Goal: Information Seeking & Learning: Learn about a topic

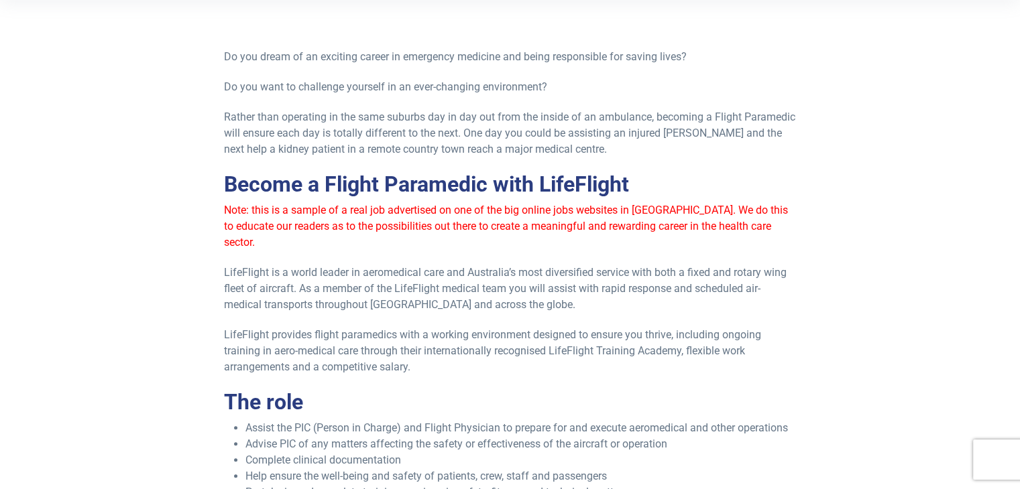
scroll to position [268, 0]
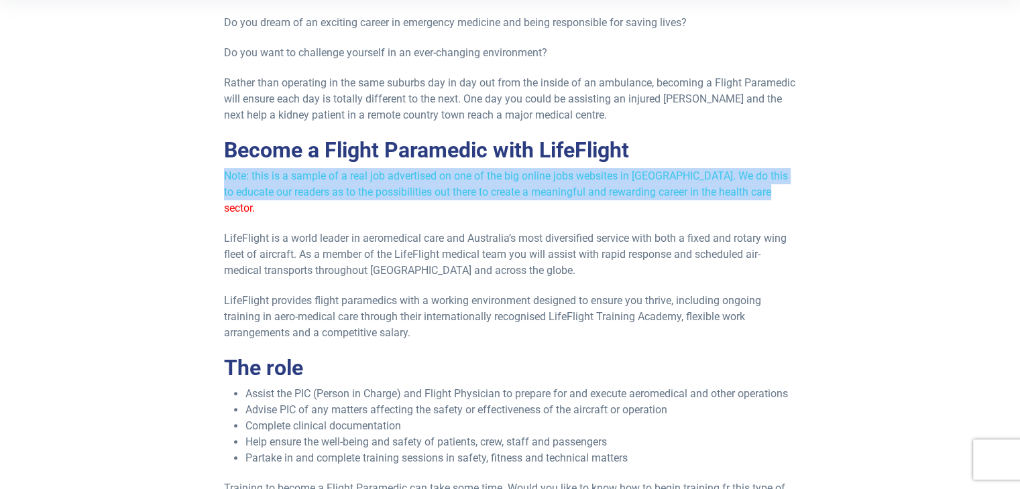
drag, startPoint x: 241, startPoint y: 186, endPoint x: 765, endPoint y: 194, distance: 523.7
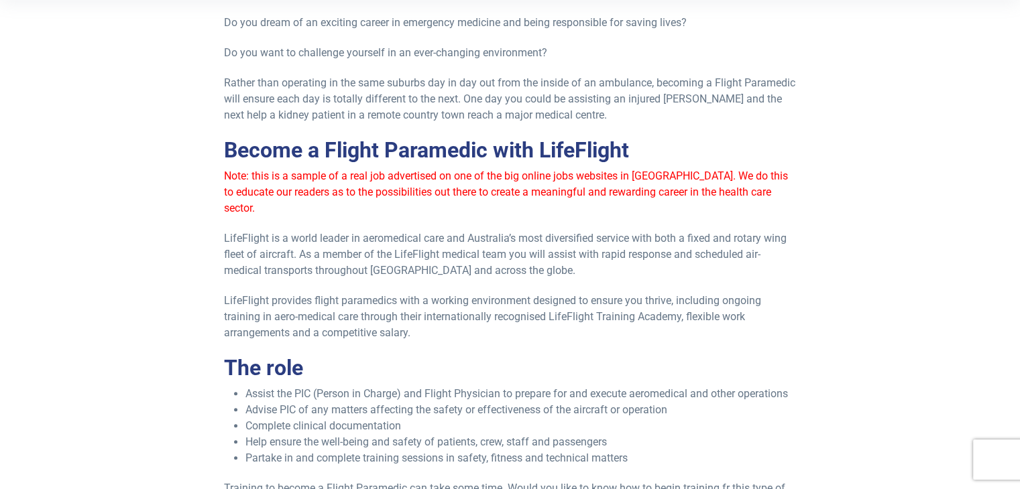
click at [615, 231] on p "LifeFlight is a world leader in aeromedical care and Australia’s most diversifi…" at bounding box center [510, 255] width 572 height 48
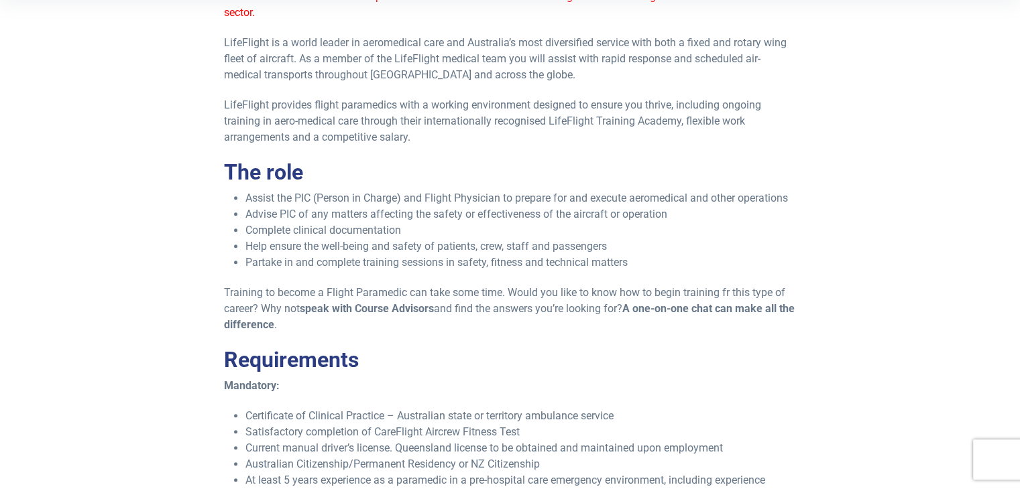
scroll to position [469, 0]
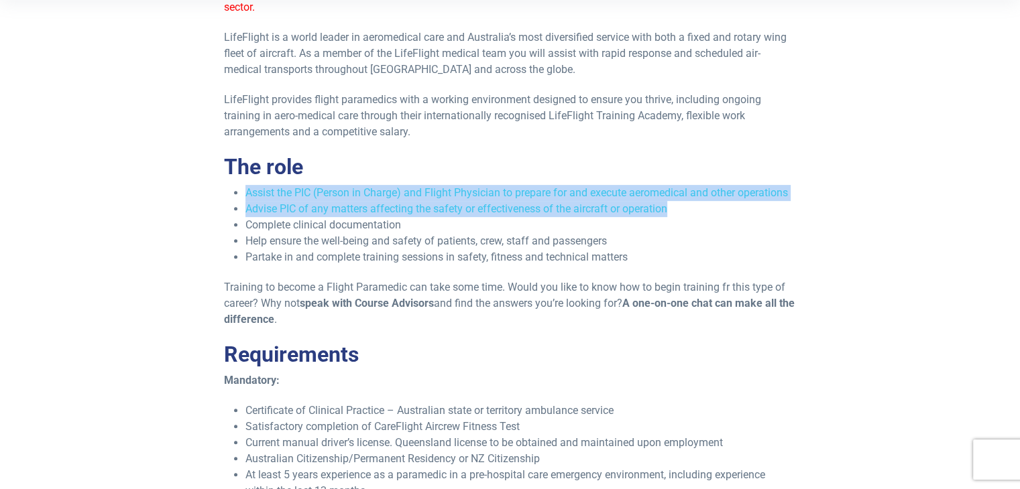
drag, startPoint x: 268, startPoint y: 192, endPoint x: 681, endPoint y: 194, distance: 413.0
click at [681, 194] on ul "Assist the PIC (Person in Charge) and Flight Physician to prepare for and execu…" at bounding box center [510, 225] width 572 height 80
click at [680, 201] on li "Advise PIC of any matters affecting the safety or effectiveness of the aircraft…" at bounding box center [520, 209] width 550 height 16
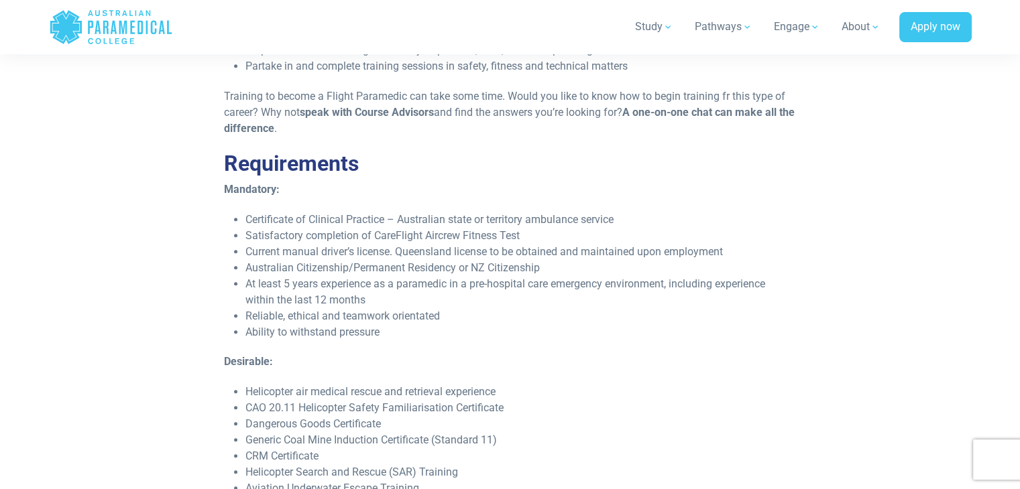
scroll to position [670, 0]
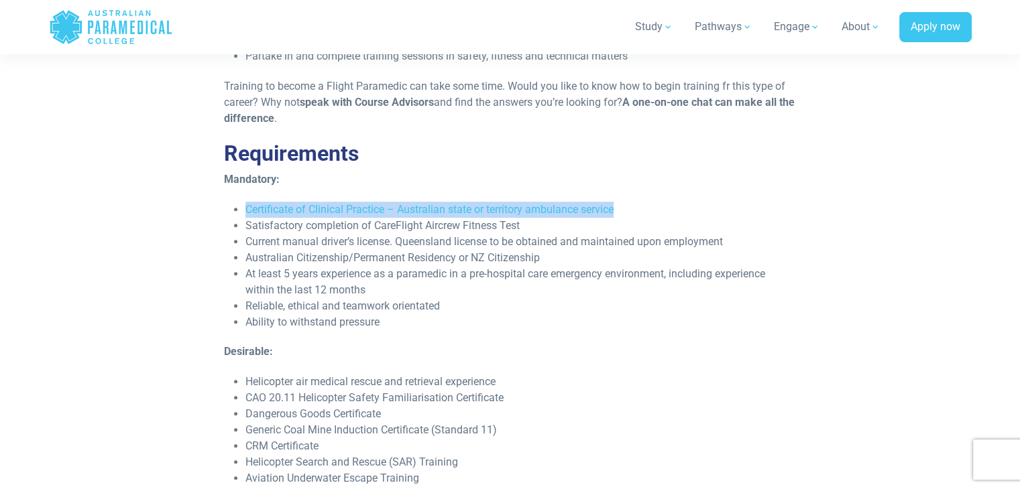
drag, startPoint x: 244, startPoint y: 192, endPoint x: 654, endPoint y: 188, distance: 409.7
click at [654, 202] on ul "Certificate of Clinical Practice – Australian state or territory ambulance serv…" at bounding box center [510, 266] width 572 height 129
click at [652, 202] on li "Certificate of Clinical Practice – Australian state or territory ambulance serv…" at bounding box center [520, 210] width 550 height 16
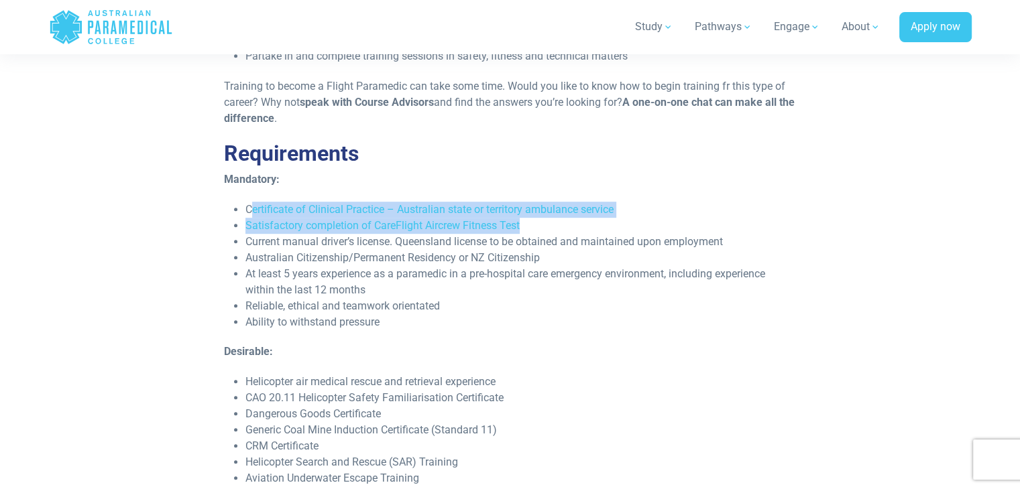
drag, startPoint x: 253, startPoint y: 189, endPoint x: 522, endPoint y: 204, distance: 269.3
click at [522, 204] on ul "Certificate of Clinical Practice – Australian state or territory ambulance serv…" at bounding box center [510, 266] width 572 height 129
click at [522, 218] on li "Satisfactory completion of CareFlight Aircrew Fitness Test" at bounding box center [520, 226] width 550 height 16
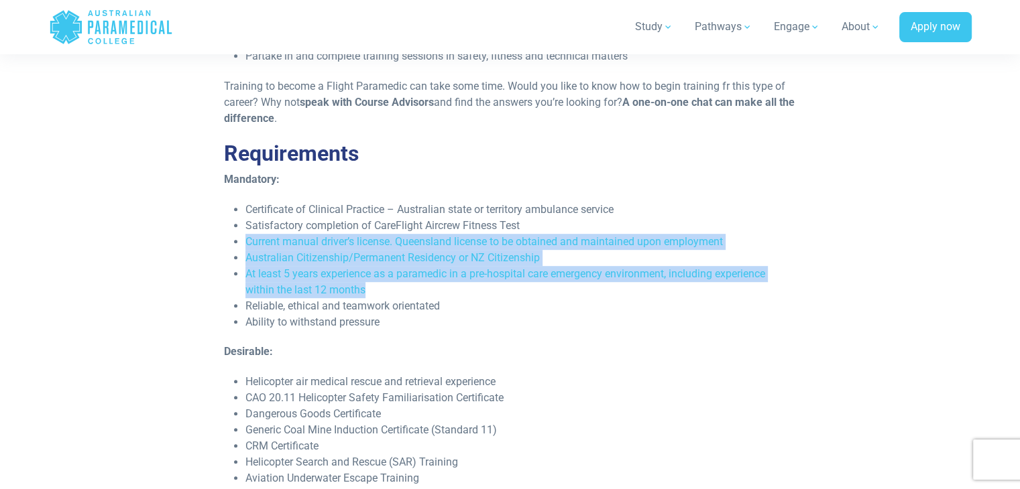
drag, startPoint x: 247, startPoint y: 225, endPoint x: 415, endPoint y: 274, distance: 175.3
click at [415, 274] on ul "Certificate of Clinical Practice – Australian state or territory ambulance serv…" at bounding box center [510, 266] width 572 height 129
click at [415, 274] on li "At least 5 years experience as a paramedic in a pre-hospital care emergency env…" at bounding box center [520, 282] width 550 height 32
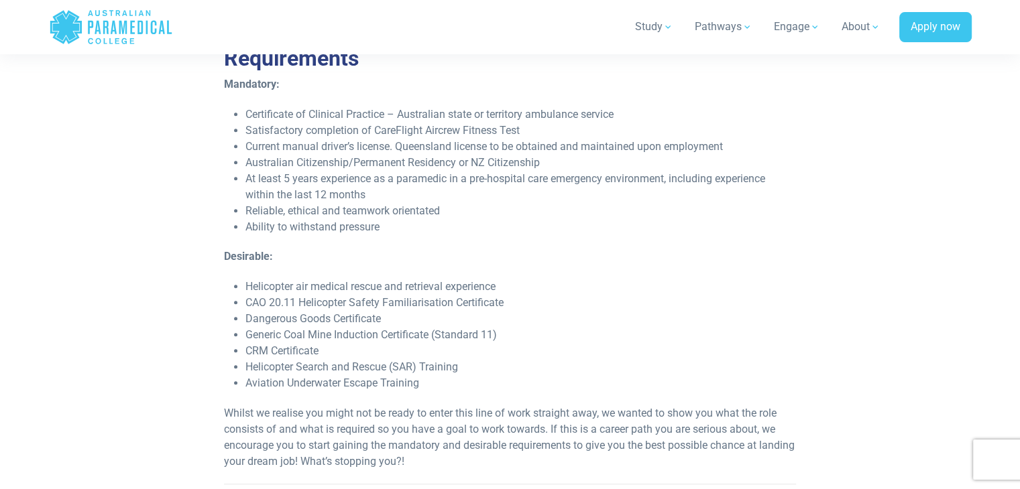
scroll to position [805, 0]
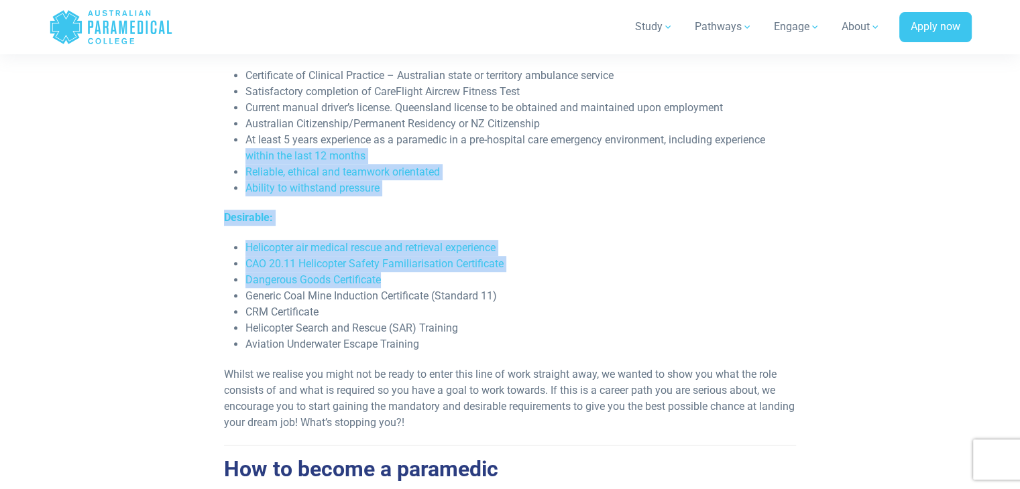
drag, startPoint x: 242, startPoint y: 144, endPoint x: 493, endPoint y: 260, distance: 276.9
click at [493, 260] on div "Do you dream of an exciting career in emergency medicine and being responsible …" at bounding box center [510, 30] width 572 height 1104
click at [493, 272] on li "Dangerous Goods Certificate" at bounding box center [520, 280] width 550 height 16
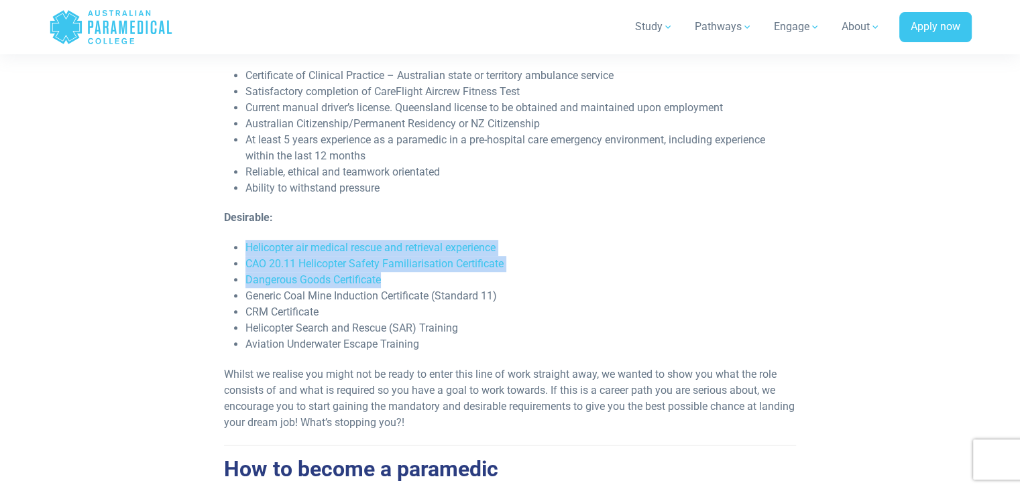
drag, startPoint x: 282, startPoint y: 218, endPoint x: 501, endPoint y: 261, distance: 223.4
click at [501, 261] on ul "Helicopter air medical rescue and retrieval experience CAO 20.11 Helicopter Saf…" at bounding box center [510, 296] width 572 height 113
click at [501, 272] on li "Dangerous Goods Certificate" at bounding box center [520, 280] width 550 height 16
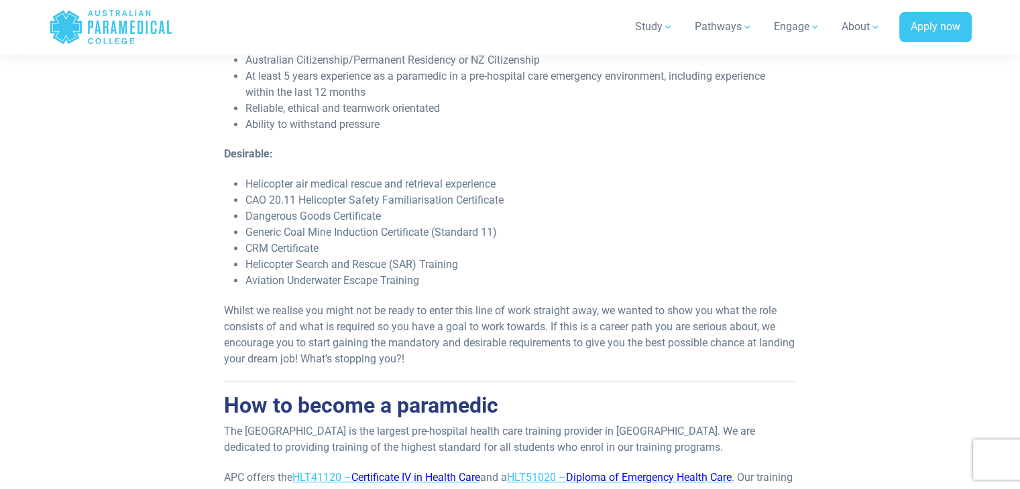
scroll to position [872, 0]
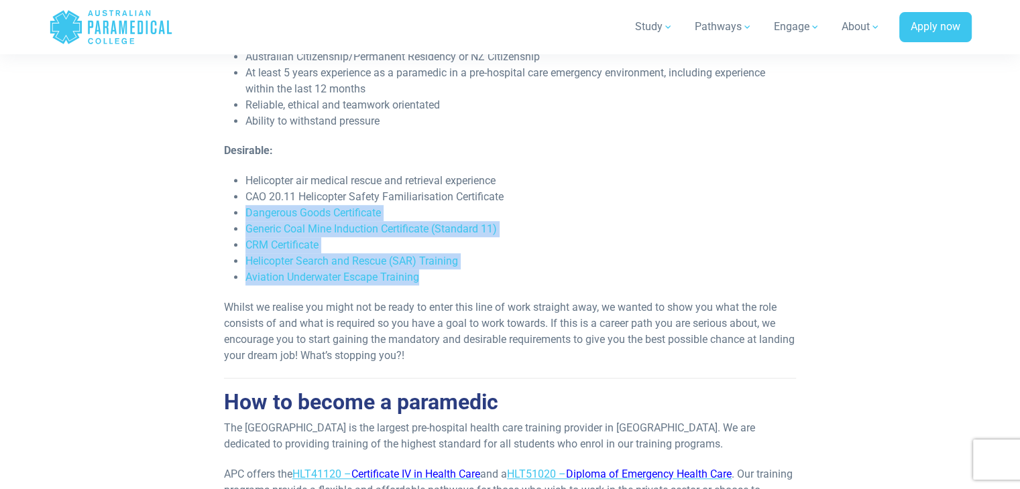
drag, startPoint x: 265, startPoint y: 196, endPoint x: 535, endPoint y: 259, distance: 276.8
click at [535, 259] on ul "Helicopter air medical rescue and retrieval experience CAO 20.11 Helicopter Saf…" at bounding box center [510, 229] width 572 height 113
click at [539, 253] on li "Helicopter Search and Rescue (SAR) Training" at bounding box center [520, 261] width 550 height 16
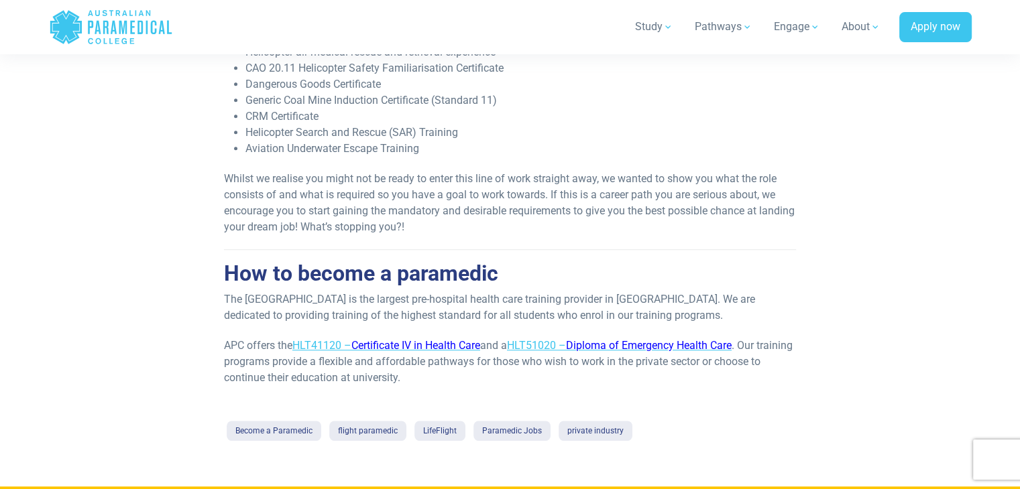
scroll to position [1006, 0]
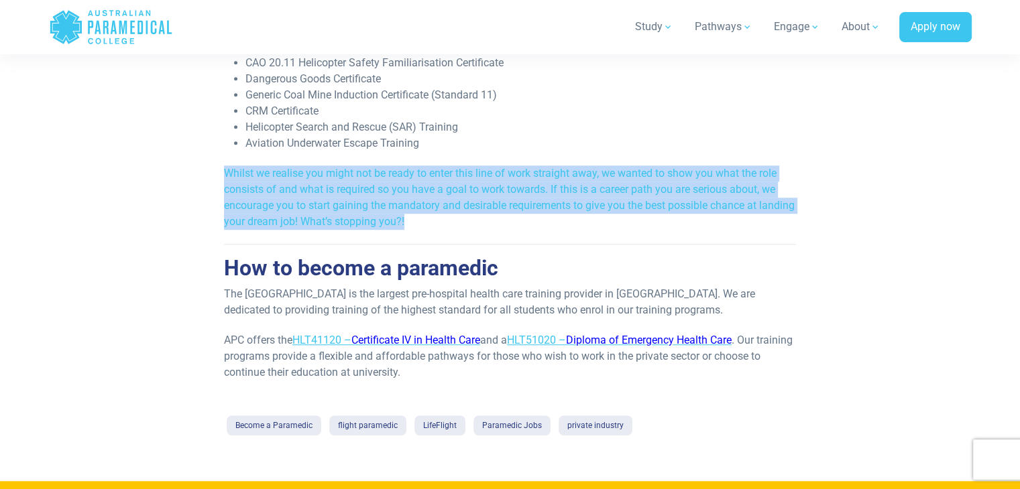
drag, startPoint x: 206, startPoint y: 148, endPoint x: 455, endPoint y: 207, distance: 255.6
click at [455, 207] on p "Whilst we realise you might not be ready to enter this line of work straight aw…" at bounding box center [510, 198] width 572 height 64
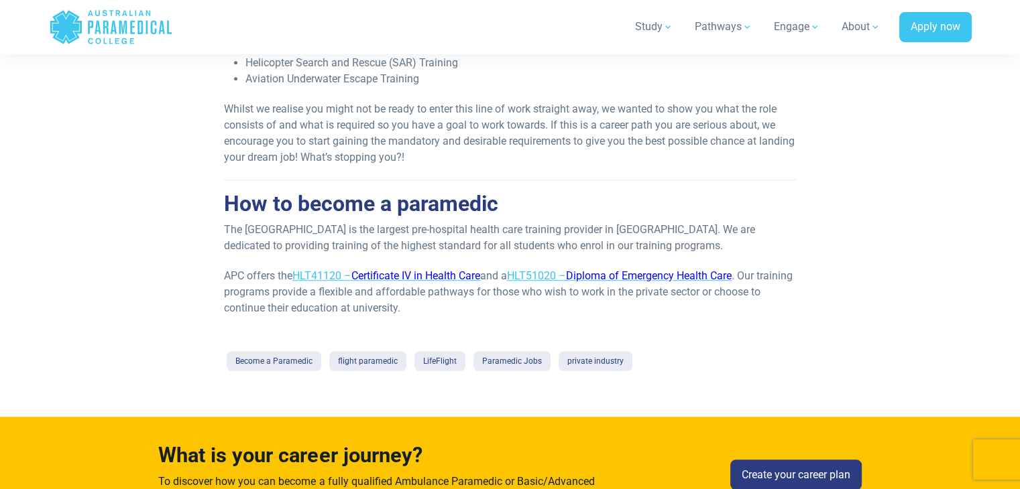
scroll to position [1073, 0]
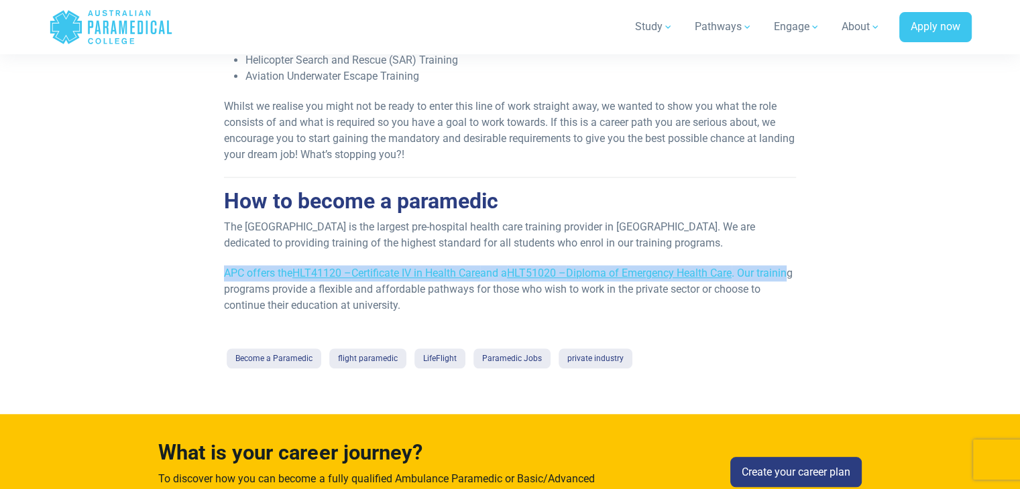
drag, startPoint x: 226, startPoint y: 253, endPoint x: 253, endPoint y: 274, distance: 33.9
click at [253, 274] on p "APC offers the HLT41120 – Certificate IV in Health Care and a HLT51020 – Diplom…" at bounding box center [510, 289] width 572 height 48
